Goal: Task Accomplishment & Management: Manage account settings

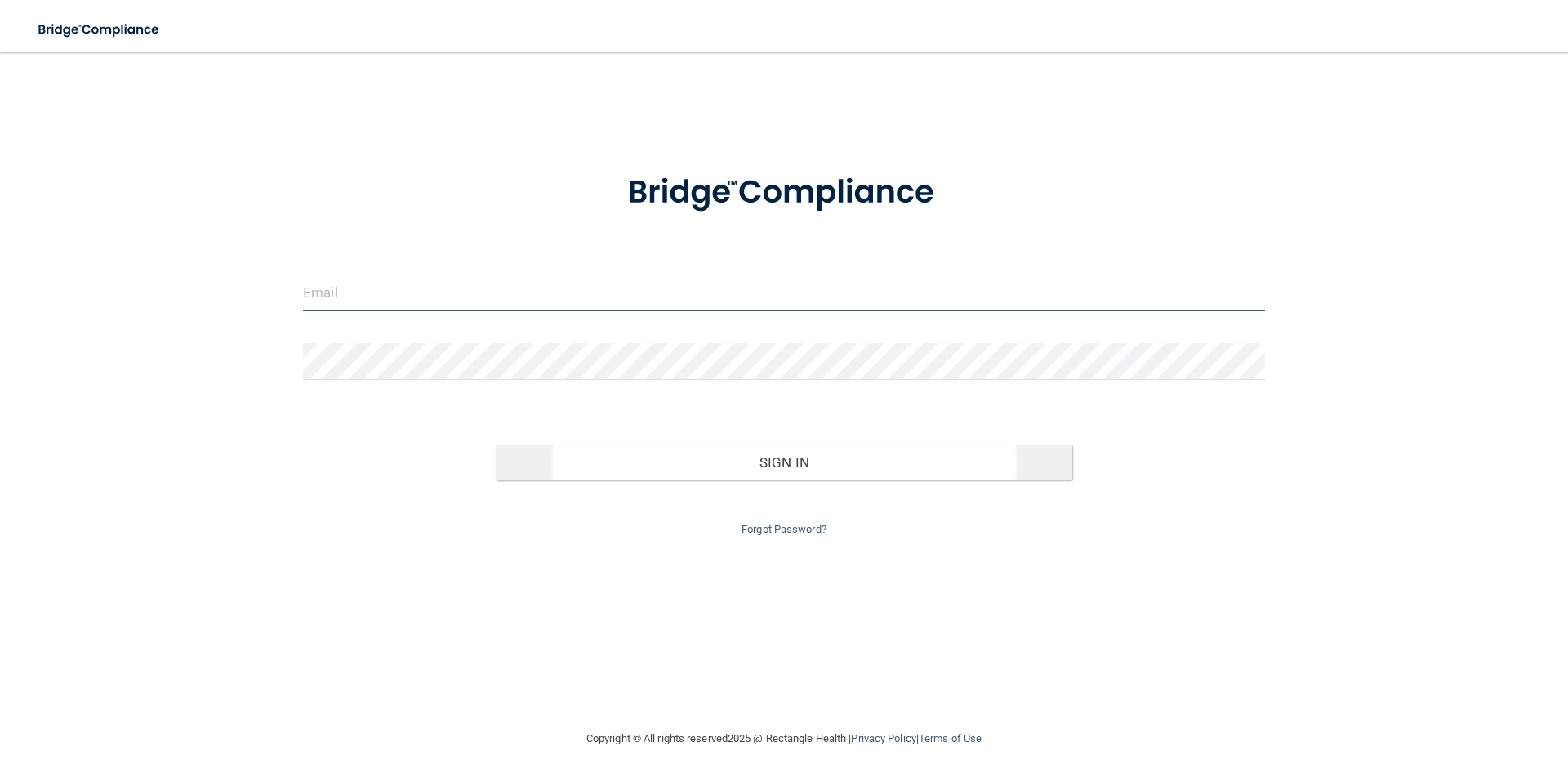
type input "[EMAIL_ADDRESS][DOMAIN_NAME]"
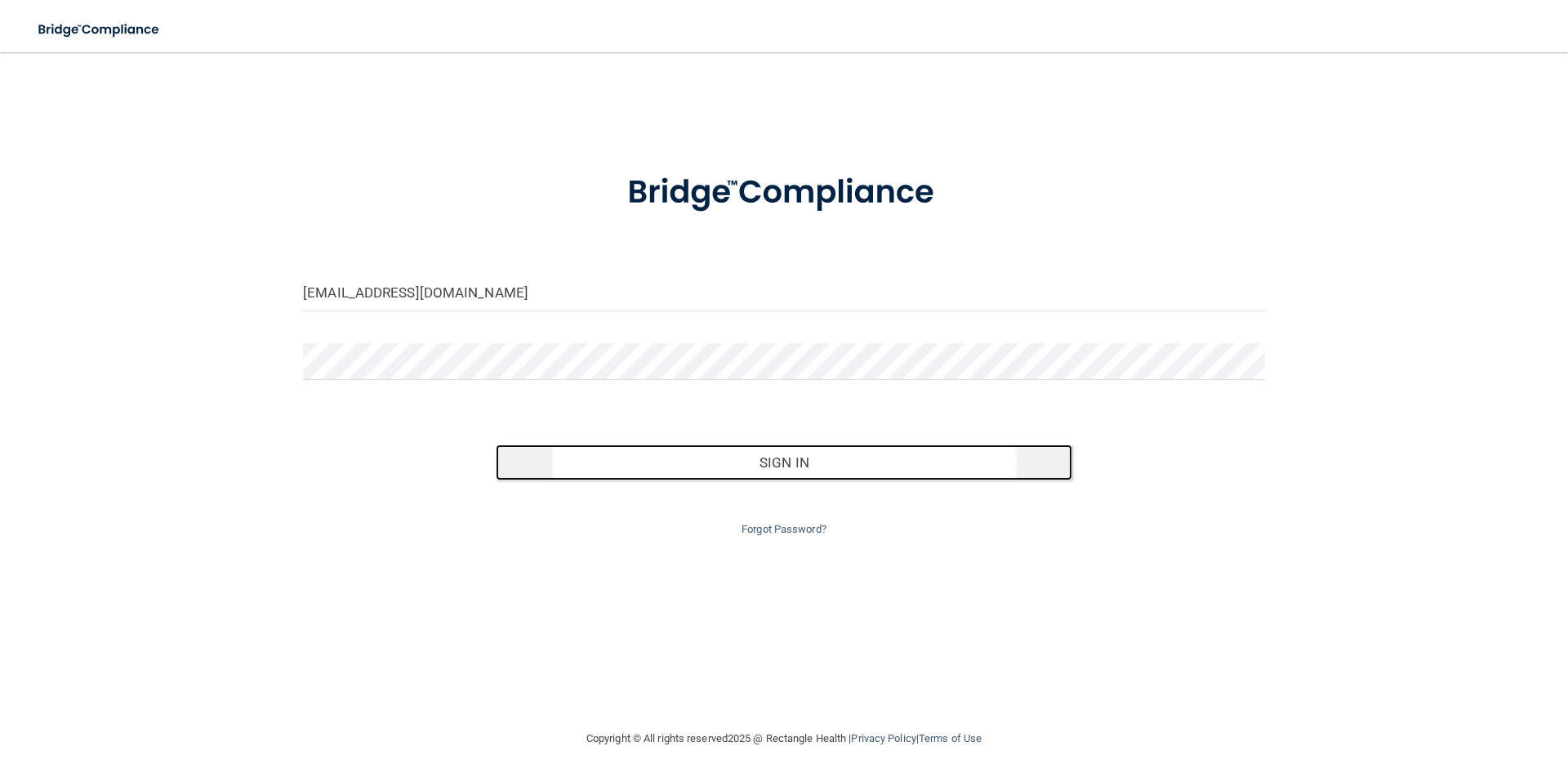
click at [797, 463] on button "Sign In" at bounding box center [784, 462] width 577 height 36
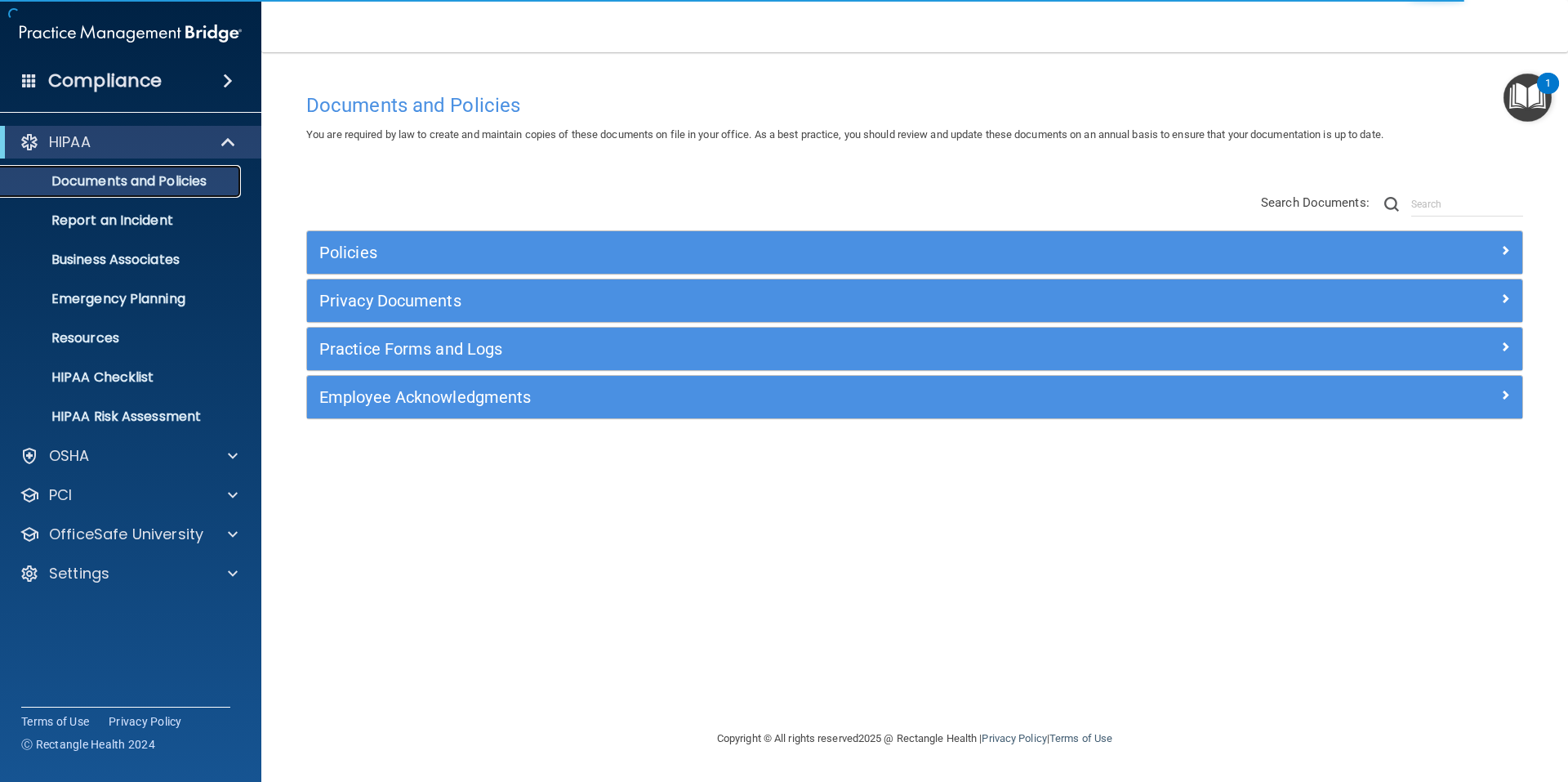
click at [157, 178] on p "Documents and Policies" at bounding box center [122, 181] width 223 height 17
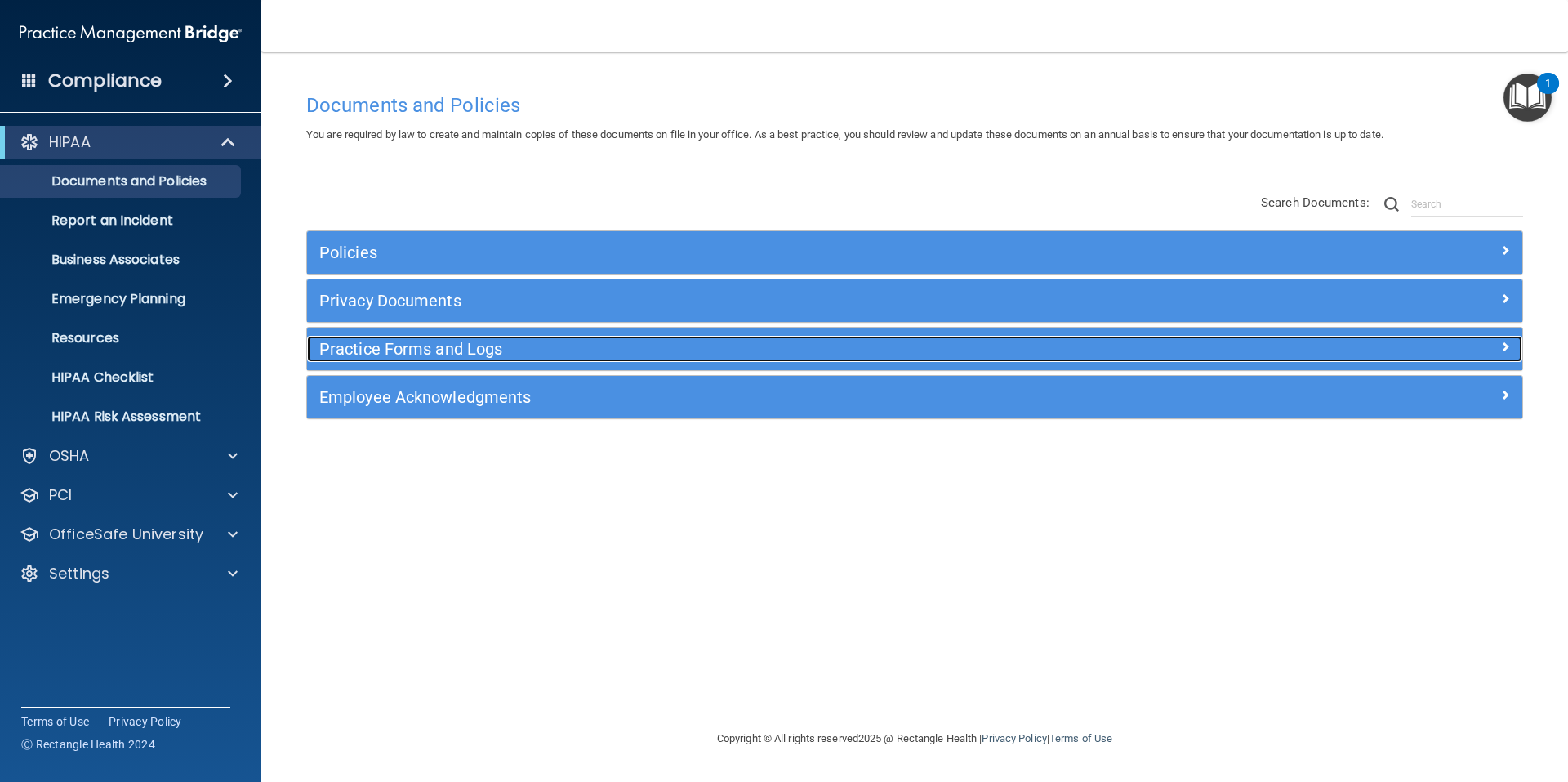
click at [1505, 345] on span at bounding box center [1505, 345] width 10 height 20
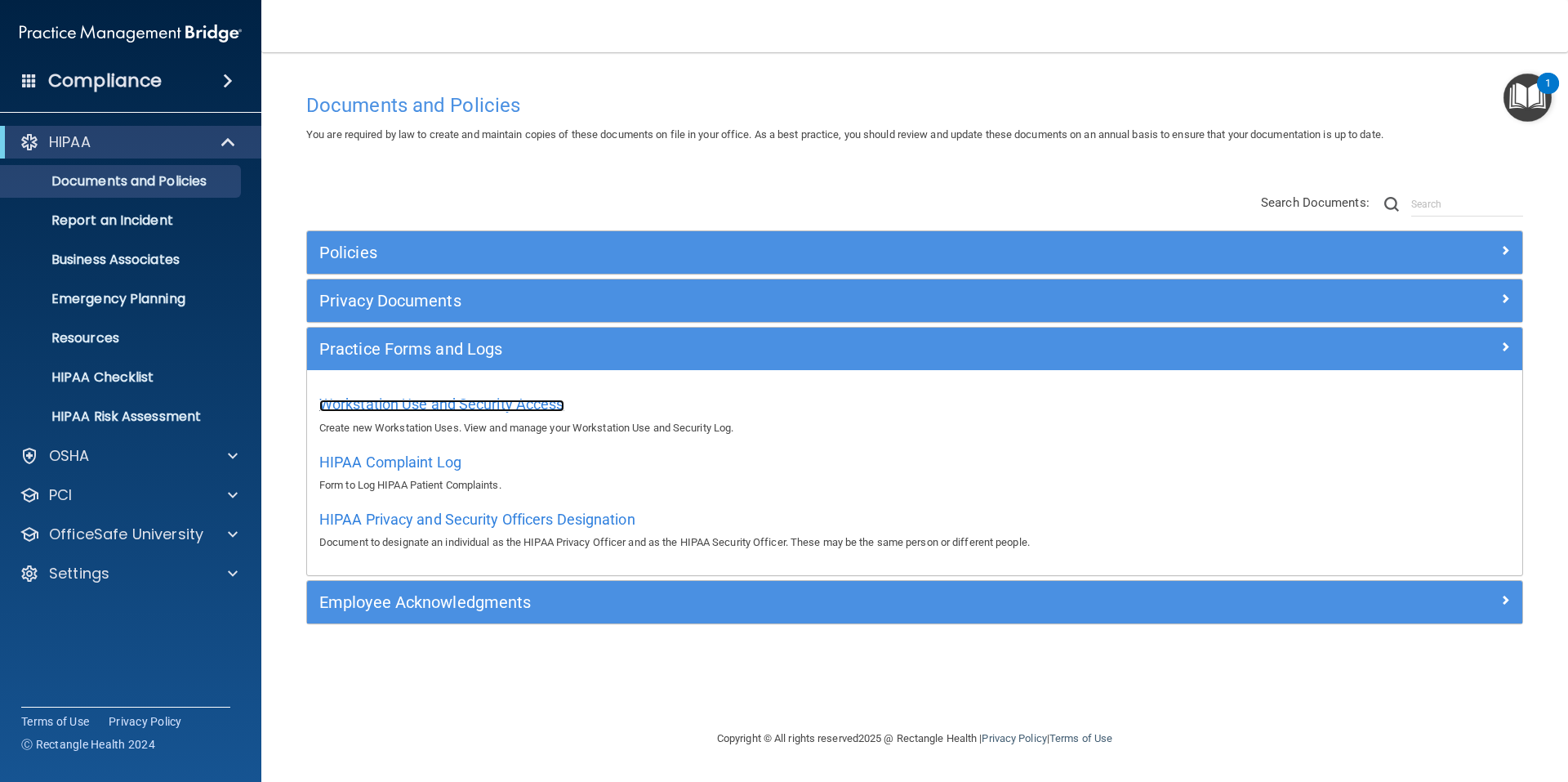
click at [469, 409] on span "Workstation Use and Security Access" at bounding box center [442, 404] width 245 height 17
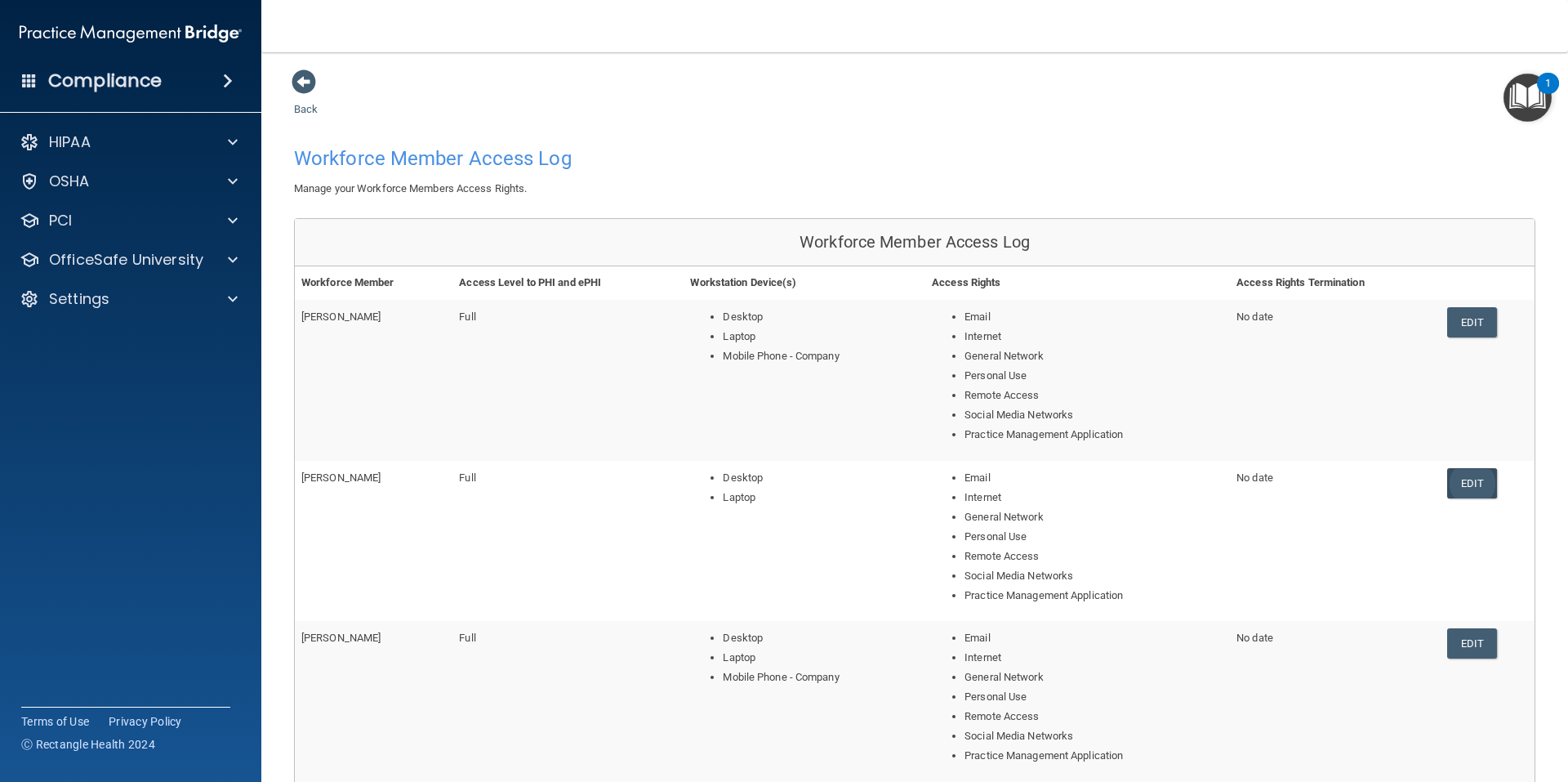
click at [1464, 480] on link "Edit" at bounding box center [1471, 483] width 50 height 31
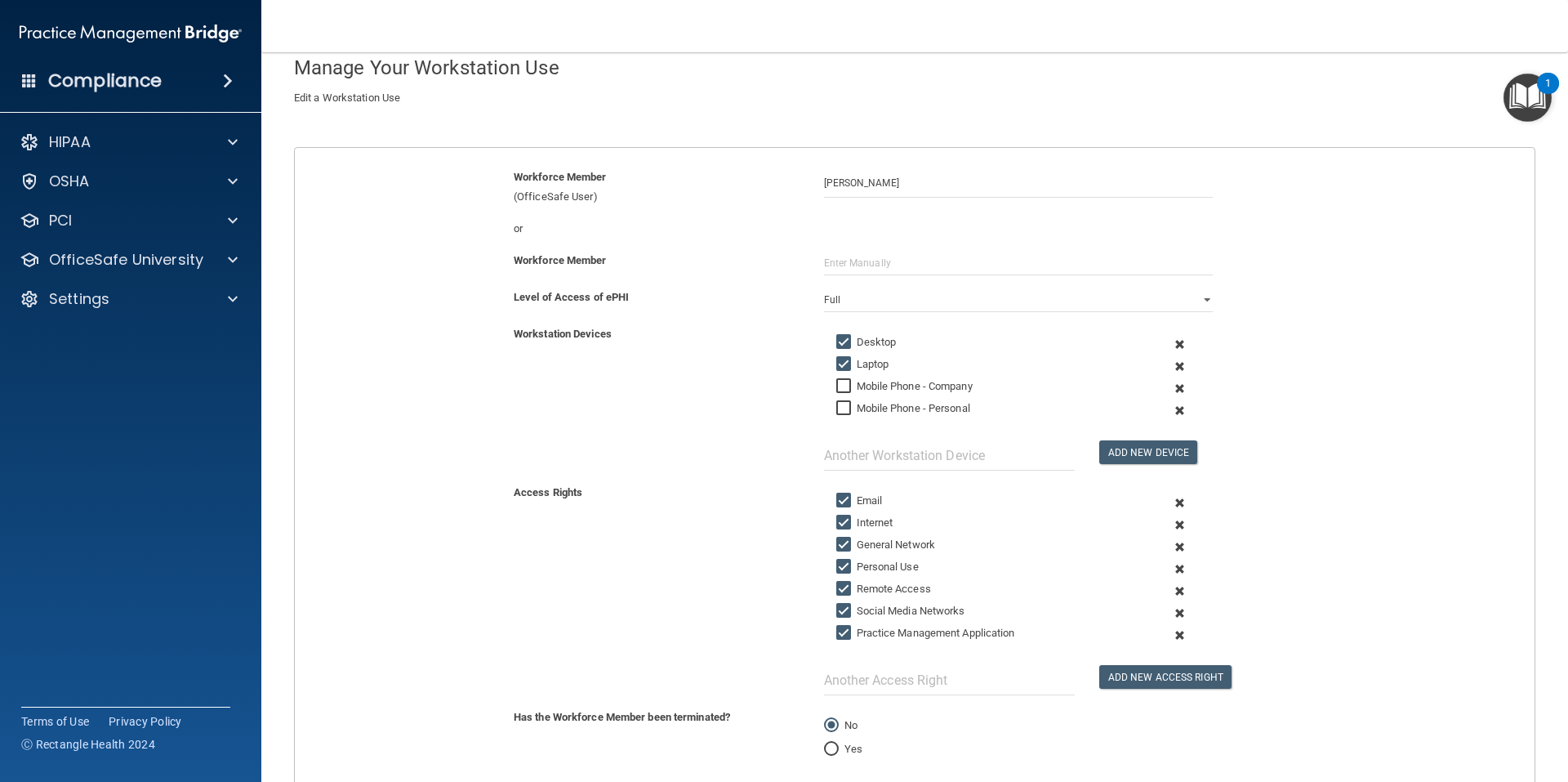
scroll to position [254, 0]
